Goal: Task Accomplishment & Management: Use online tool/utility

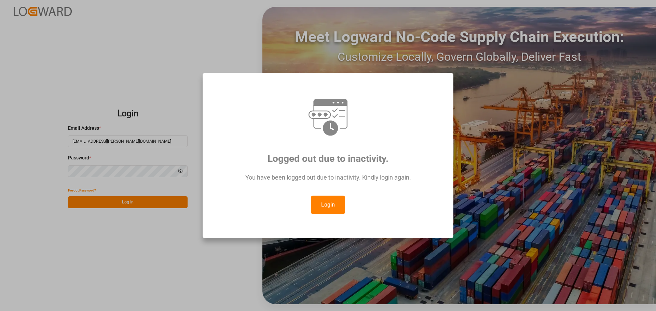
drag, startPoint x: 328, startPoint y: 203, endPoint x: 318, endPoint y: 186, distance: 19.5
click at [328, 203] on button "Login" at bounding box center [328, 205] width 34 height 18
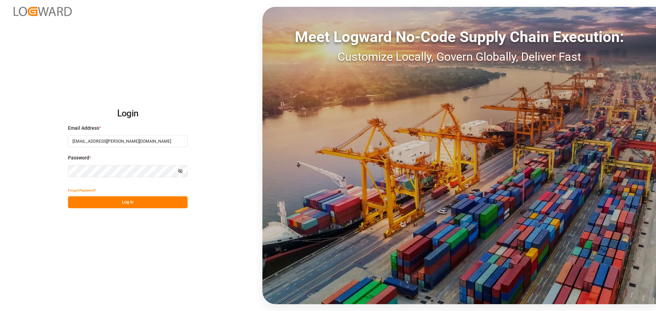
click at [127, 204] on button "Log In" at bounding box center [128, 203] width 120 height 12
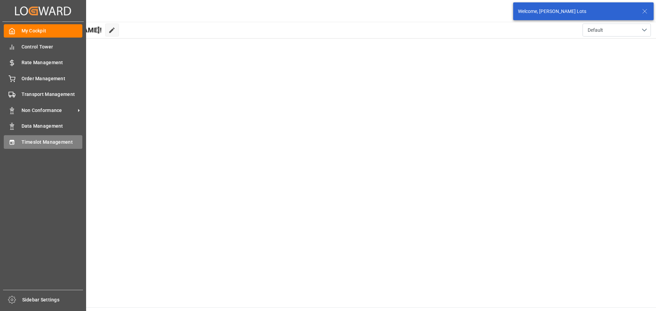
click at [52, 141] on span "Timeslot Management" at bounding box center [52, 142] width 61 height 7
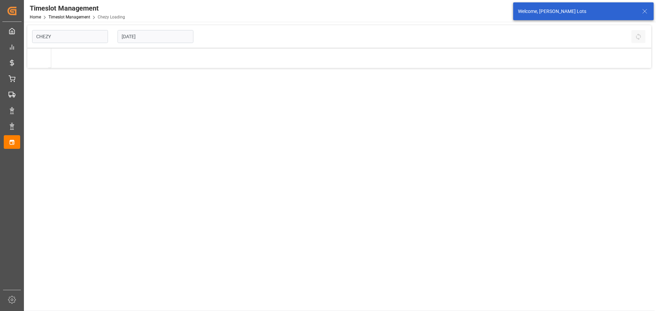
type input "Chezy Loading"
